Goal: Task Accomplishment & Management: Complete application form

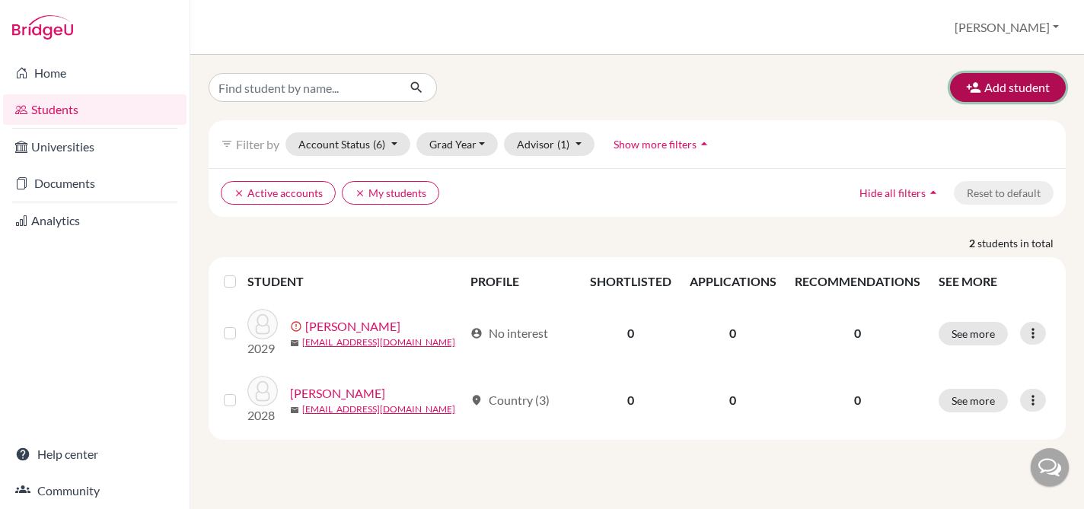
click at [1006, 88] on button "Add student" at bounding box center [1008, 87] width 116 height 29
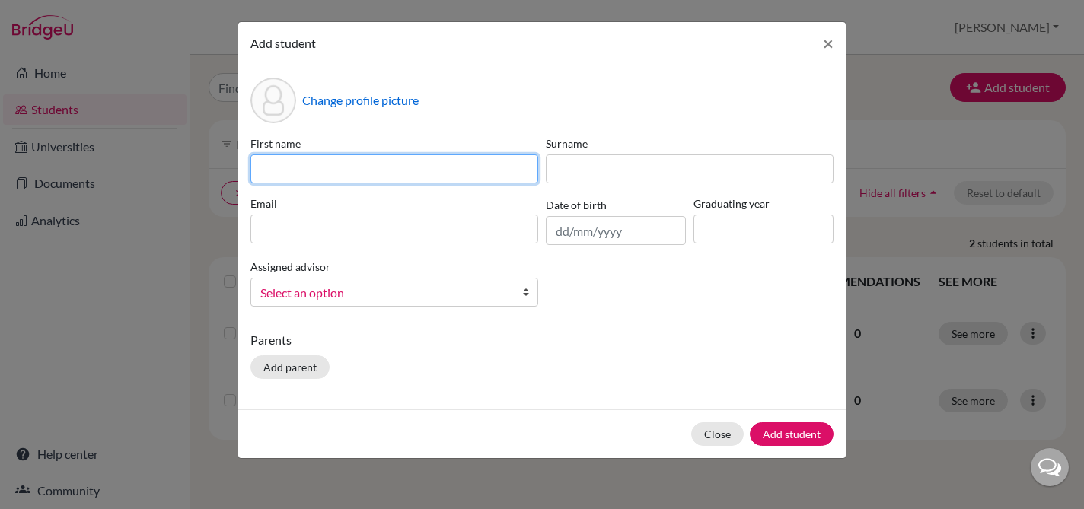
click at [410, 174] on input at bounding box center [394, 169] width 288 height 29
type input "[PERSON_NAME]"
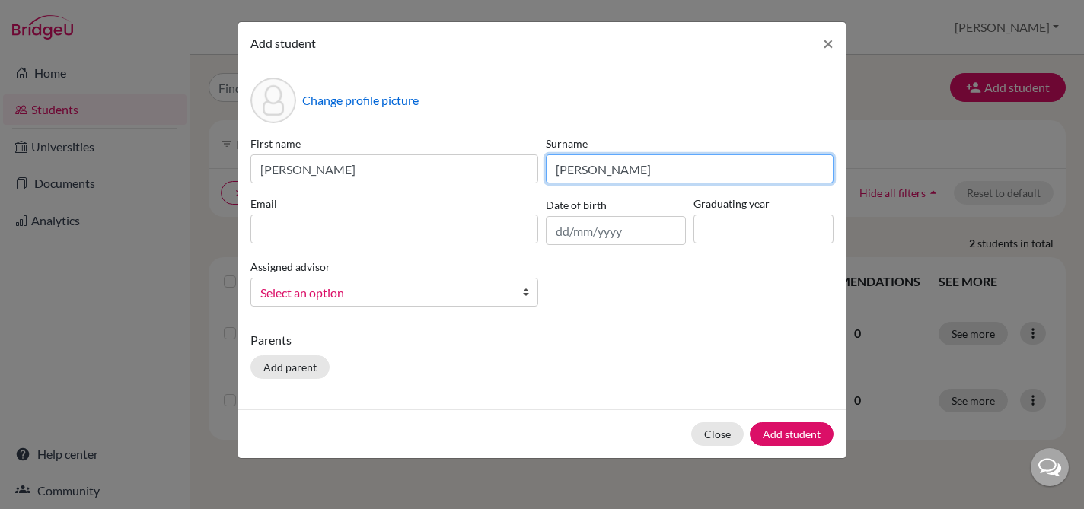
type input "[PERSON_NAME]"
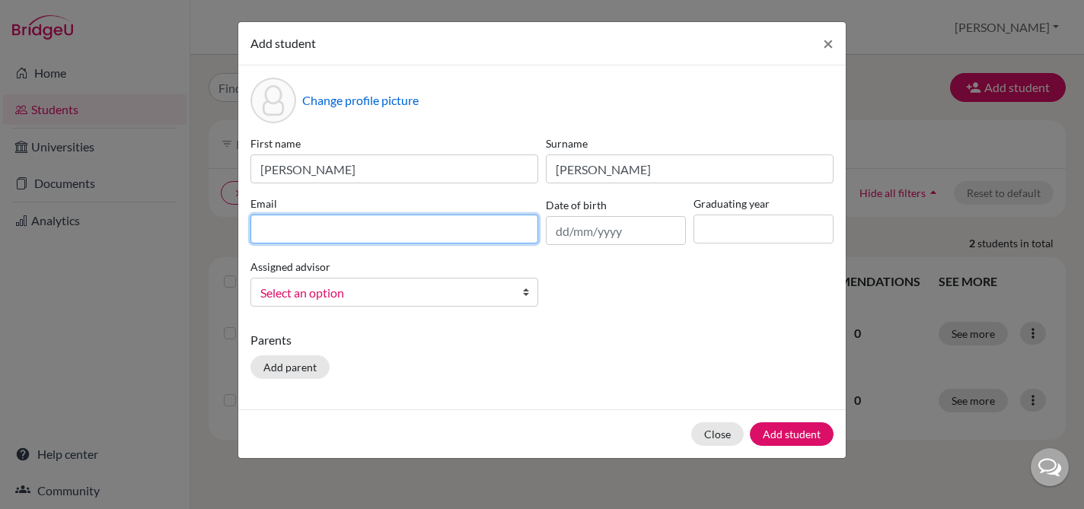
click at [307, 228] on input at bounding box center [394, 229] width 288 height 29
type input "[EMAIL_ADDRESS][DOMAIN_NAME]"
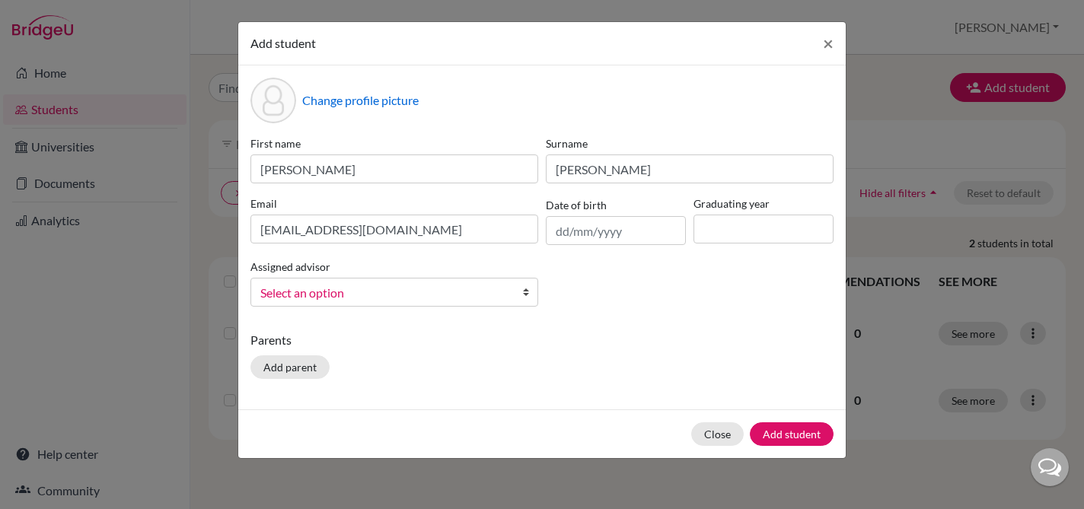
click at [504, 296] on span "Select an option" at bounding box center [384, 293] width 248 height 20
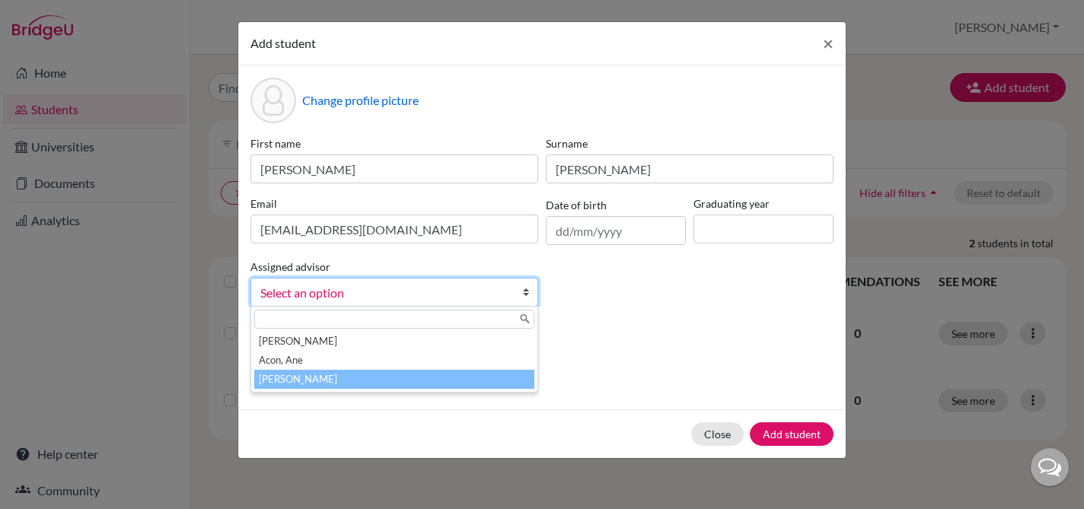
click at [455, 375] on li "[PERSON_NAME]" at bounding box center [394, 379] width 280 height 19
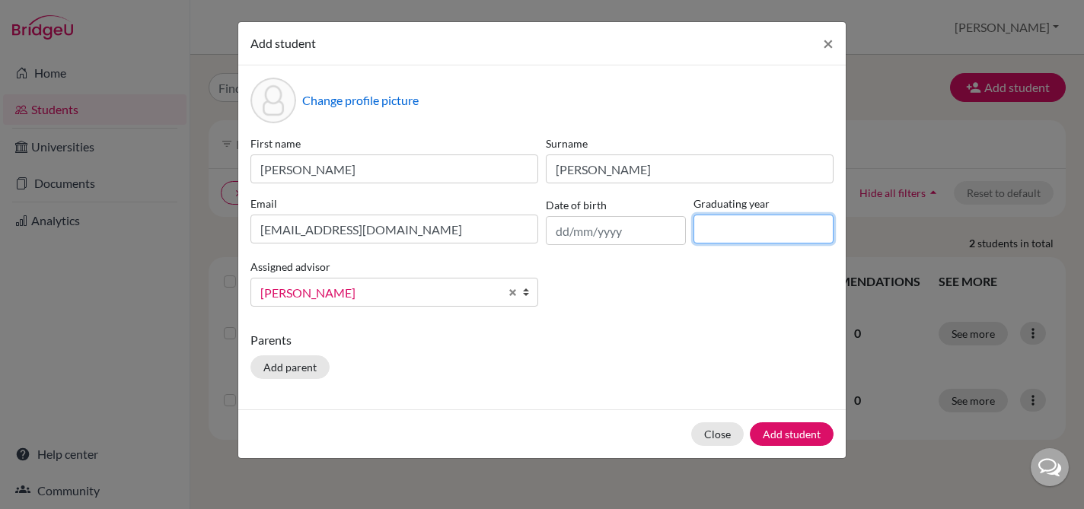
click at [742, 227] on input at bounding box center [764, 229] width 140 height 29
type input "2029"
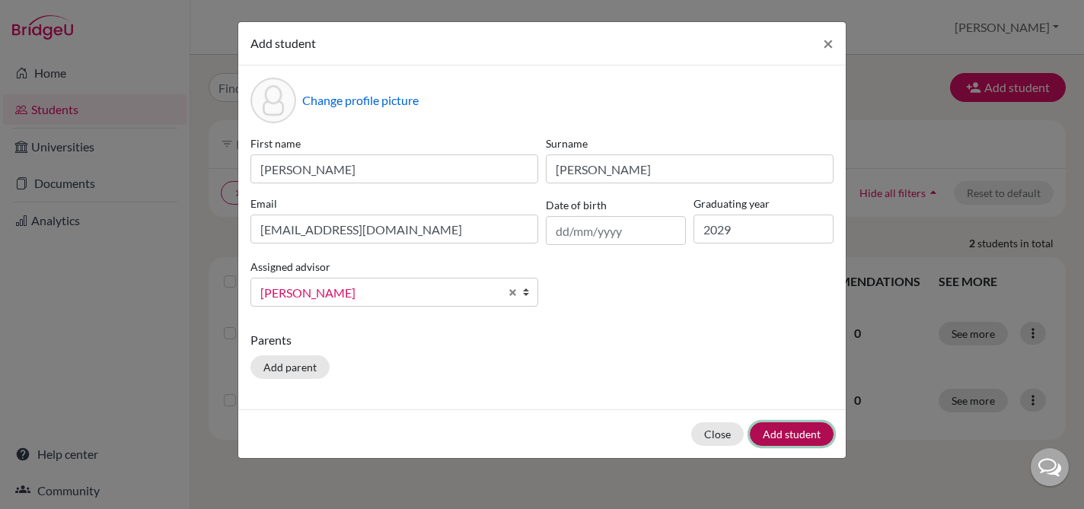
click at [796, 444] on button "Add student" at bounding box center [792, 435] width 84 height 24
